Goal: Task Accomplishment & Management: Use online tool/utility

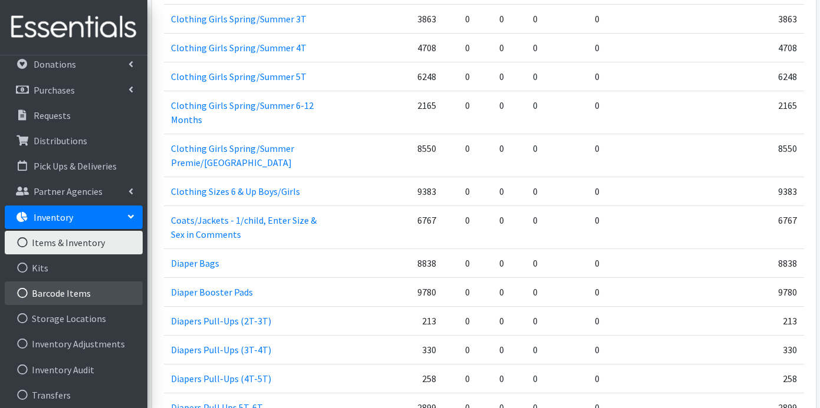
scroll to position [46, 0]
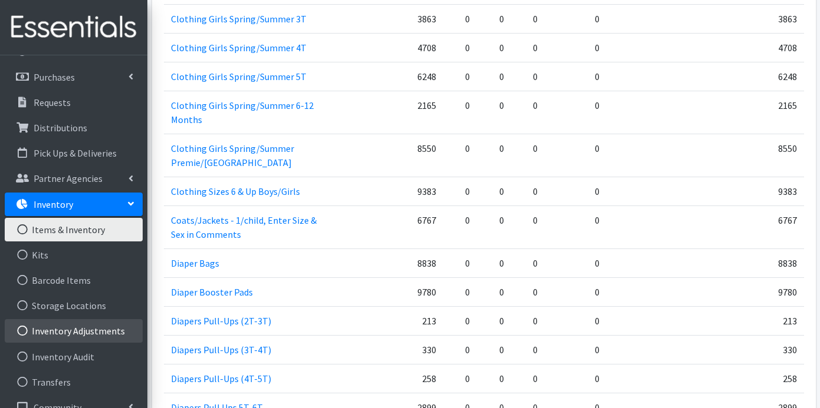
click at [76, 330] on link "Inventory Adjustments" at bounding box center [74, 331] width 138 height 24
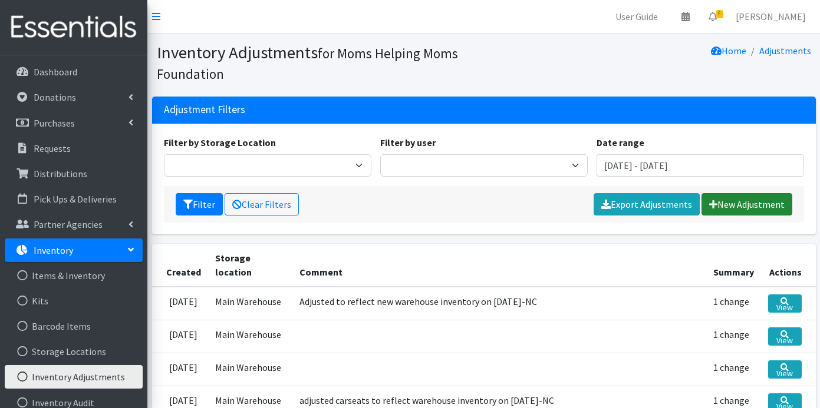
click at [751, 201] on link "New Adjustment" at bounding box center [746, 204] width 91 height 22
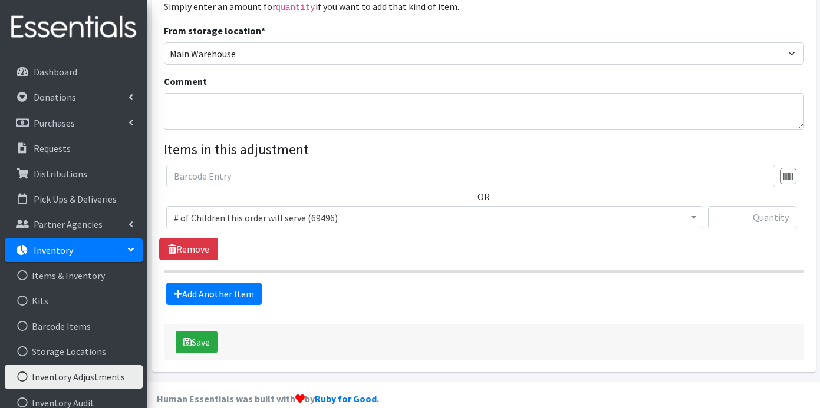
scroll to position [167, 0]
